Goal: Transaction & Acquisition: Purchase product/service

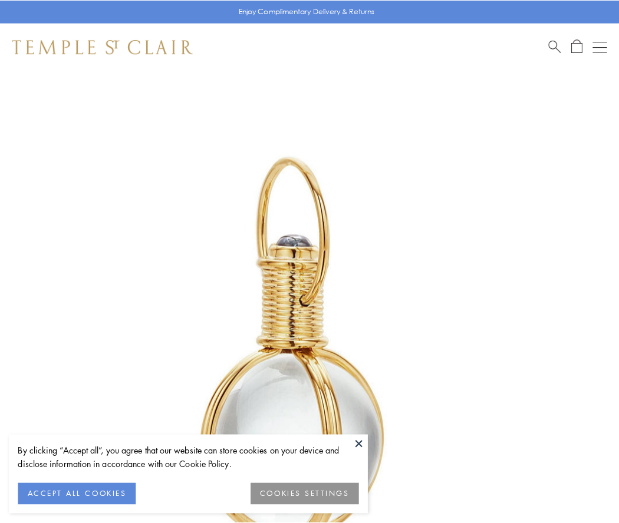
scroll to position [308, 0]
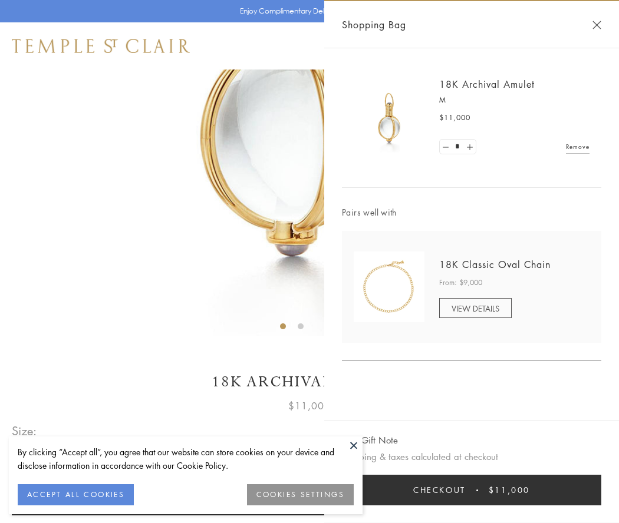
click at [471, 490] on button "Checkout $11,000" at bounding box center [471, 490] width 259 height 31
